Goal: Task Accomplishment & Management: Complete application form

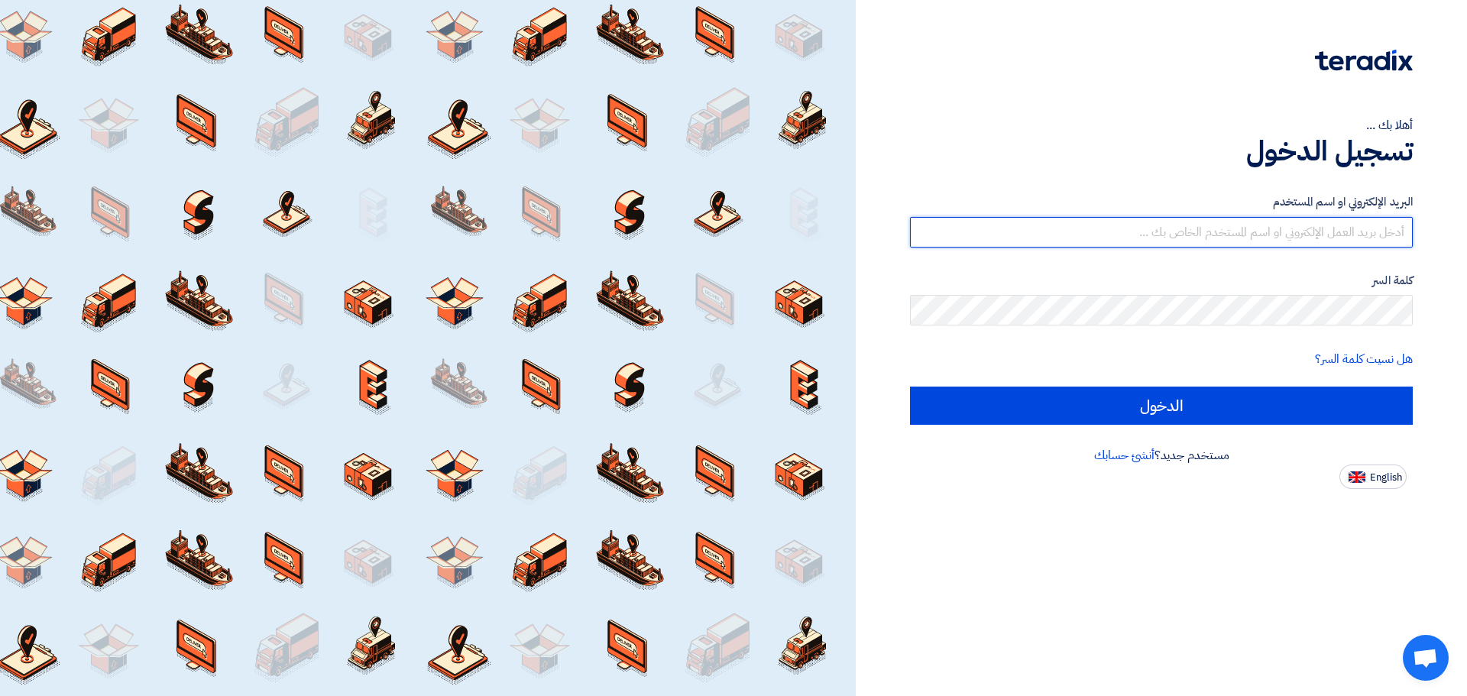
click at [1385, 228] on input "text" at bounding box center [1161, 232] width 503 height 31
click at [1356, 230] on input "text" at bounding box center [1161, 232] width 503 height 31
click at [1366, 233] on input "text" at bounding box center [1161, 232] width 503 height 31
click at [1315, 228] on input "yara" at bounding box center [1161, 232] width 503 height 31
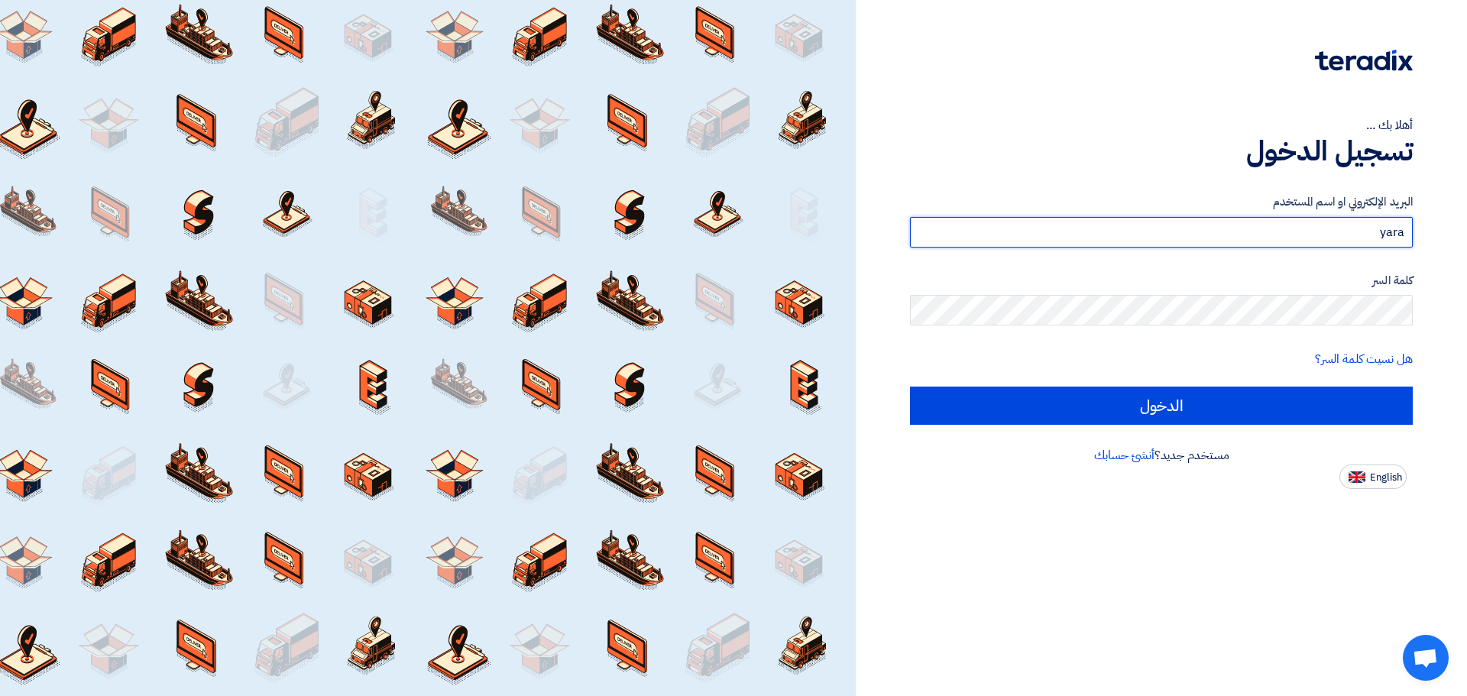
click at [1315, 228] on input "yara" at bounding box center [1161, 232] width 503 height 31
paste input "@[DOMAIN_NAME]"
type input "[EMAIL_ADDRESS][DOMAIN_NAME]"
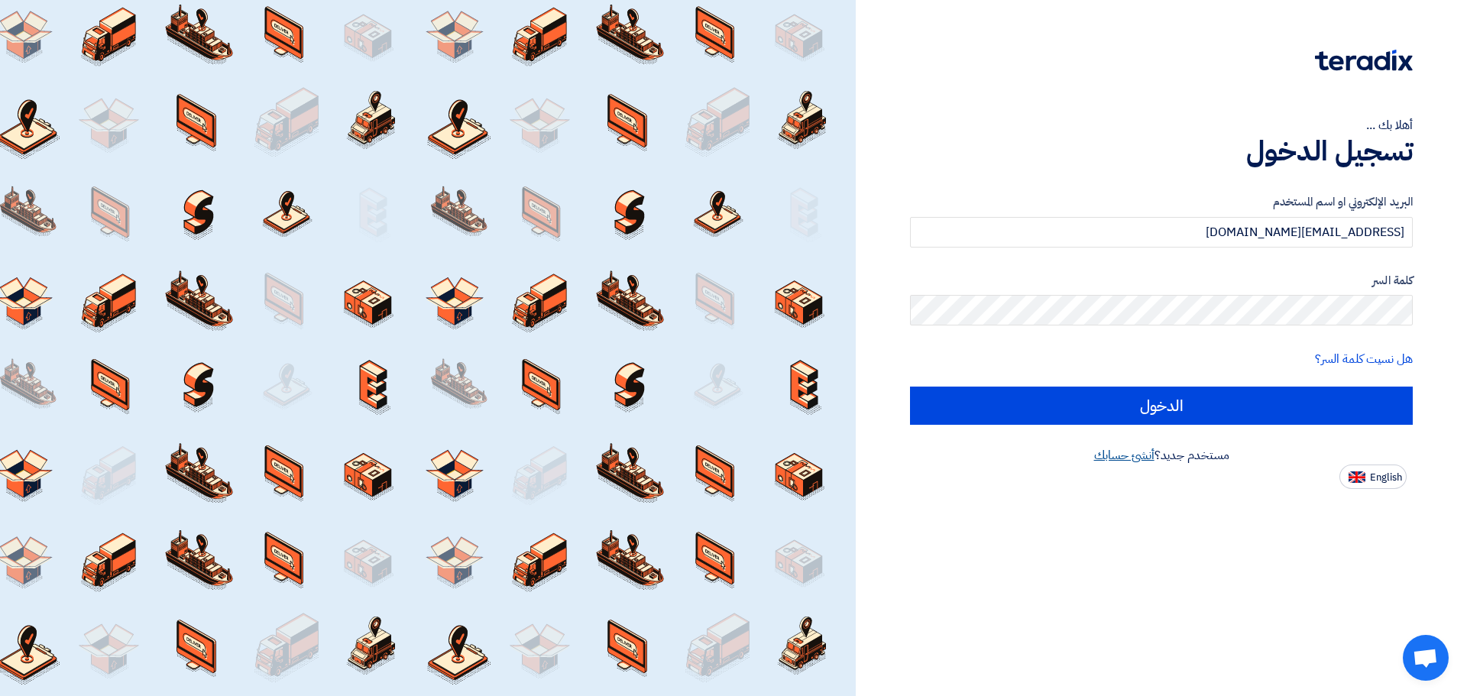
click at [1115, 454] on link "أنشئ حسابك" at bounding box center [1124, 455] width 60 height 18
